Goal: Task Accomplishment & Management: Manage account settings

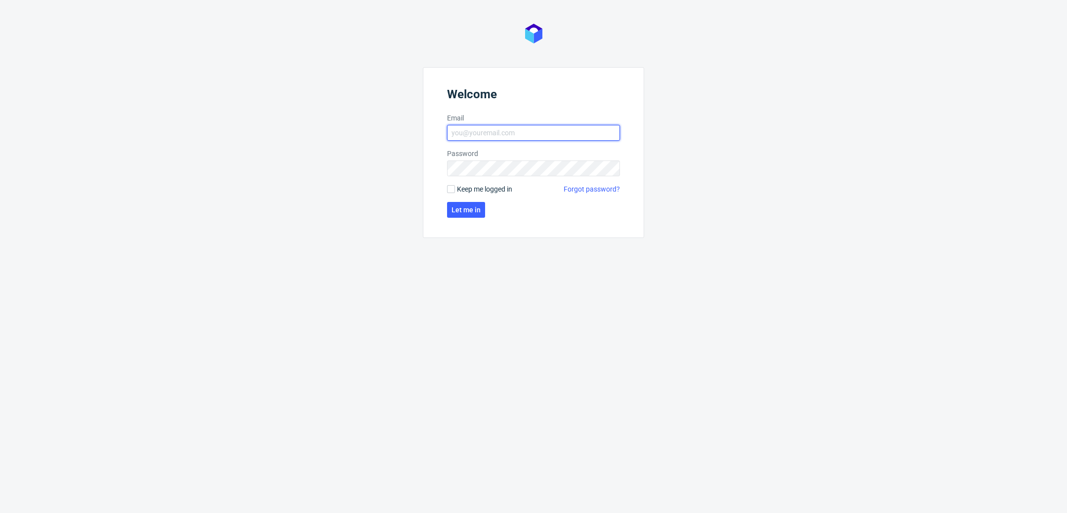
click at [509, 131] on input "Email" at bounding box center [533, 133] width 173 height 16
type input "[PERSON_NAME][EMAIL_ADDRESS][PERSON_NAME][DOMAIN_NAME]"
click button "Let me in" at bounding box center [466, 210] width 38 height 16
click at [475, 209] on span "Let me in" at bounding box center [466, 209] width 29 height 7
click at [461, 206] on span "Let me in" at bounding box center [466, 209] width 29 height 7
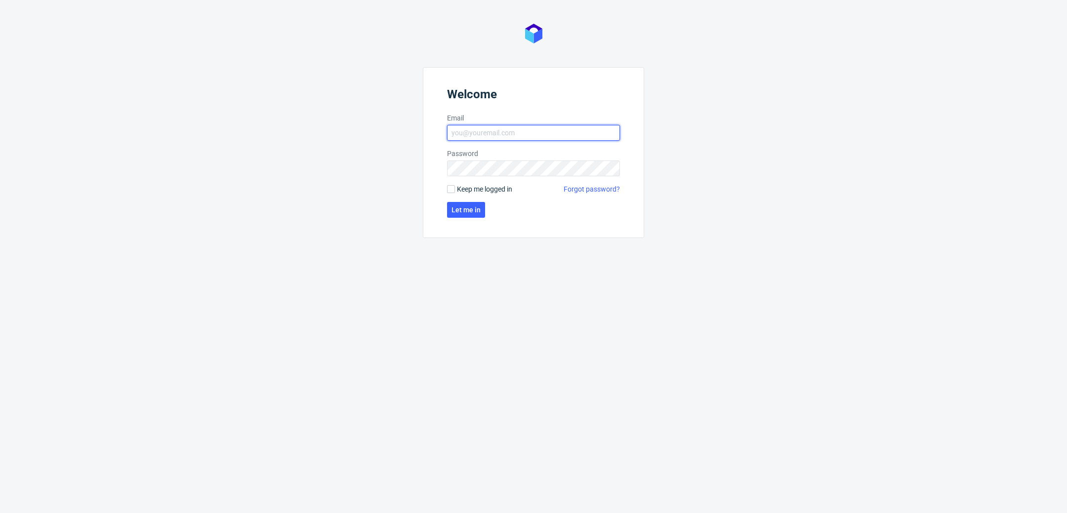
click at [462, 133] on input "Email" at bounding box center [533, 133] width 173 height 16
type input "[PERSON_NAME][EMAIL_ADDRESS][PERSON_NAME][DOMAIN_NAME]"
click button "Let me in" at bounding box center [466, 210] width 38 height 16
